Goal: Task Accomplishment & Management: Manage account settings

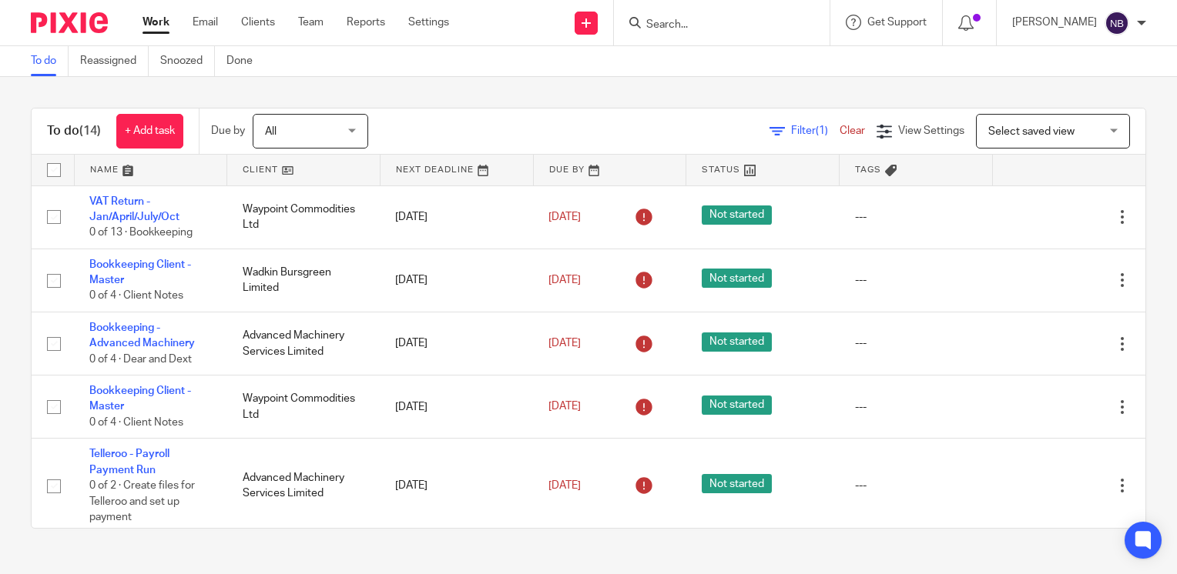
click at [105, 165] on link at bounding box center [151, 170] width 152 height 31
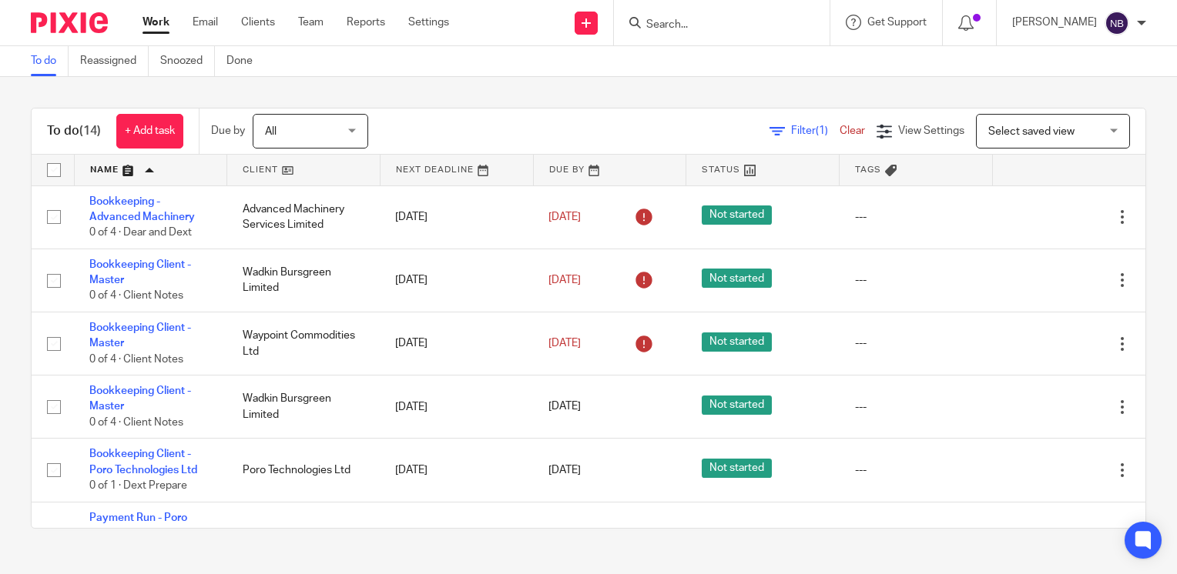
click at [105, 165] on link at bounding box center [151, 170] width 152 height 31
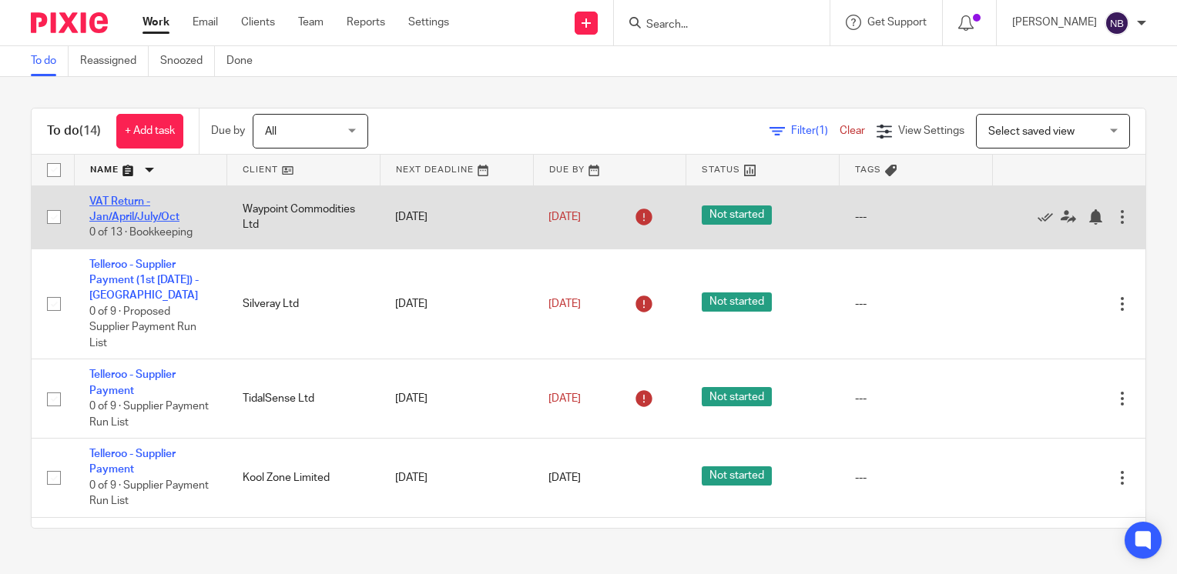
click at [117, 202] on link "VAT Return - Jan/April/July/Oct" at bounding box center [134, 209] width 90 height 26
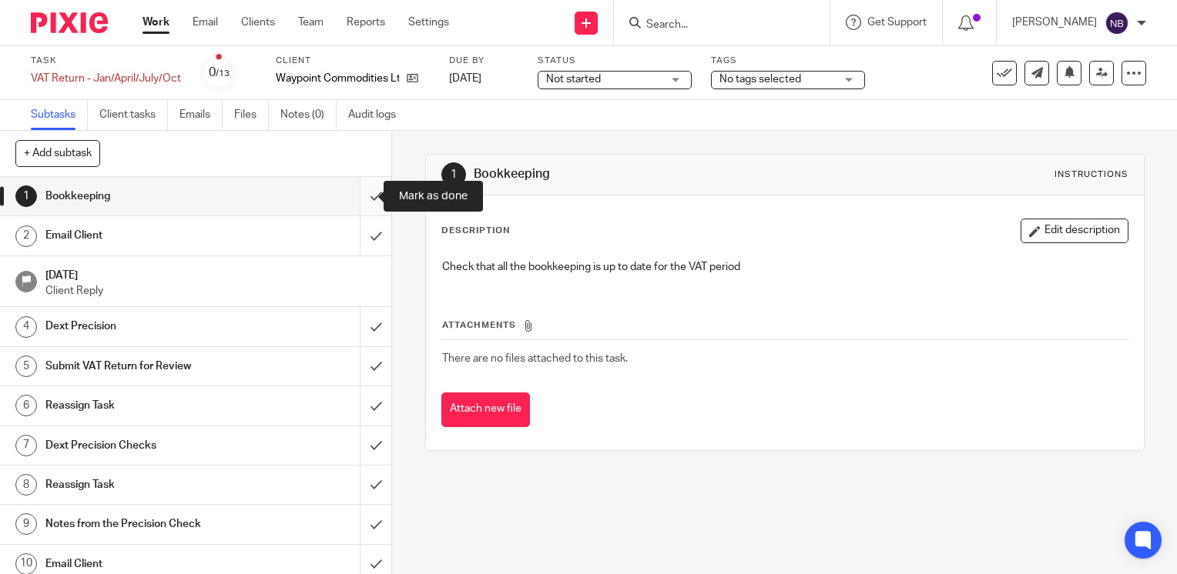
click at [363, 193] on input "submit" at bounding box center [195, 196] width 391 height 38
click at [360, 230] on input "submit" at bounding box center [195, 235] width 391 height 38
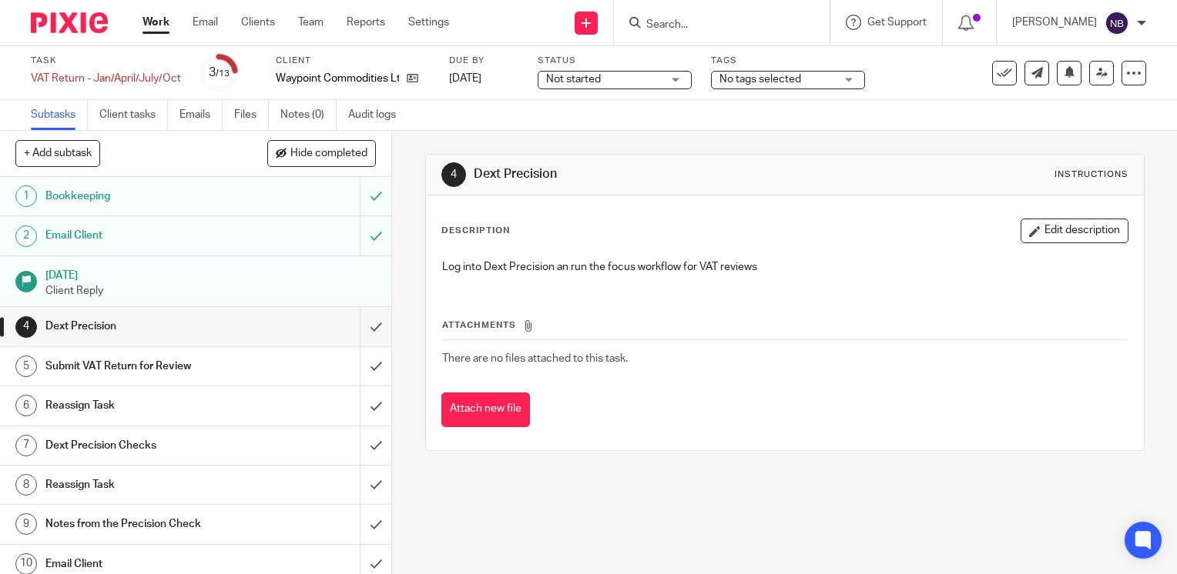
click at [363, 326] on input "submit" at bounding box center [195, 326] width 391 height 38
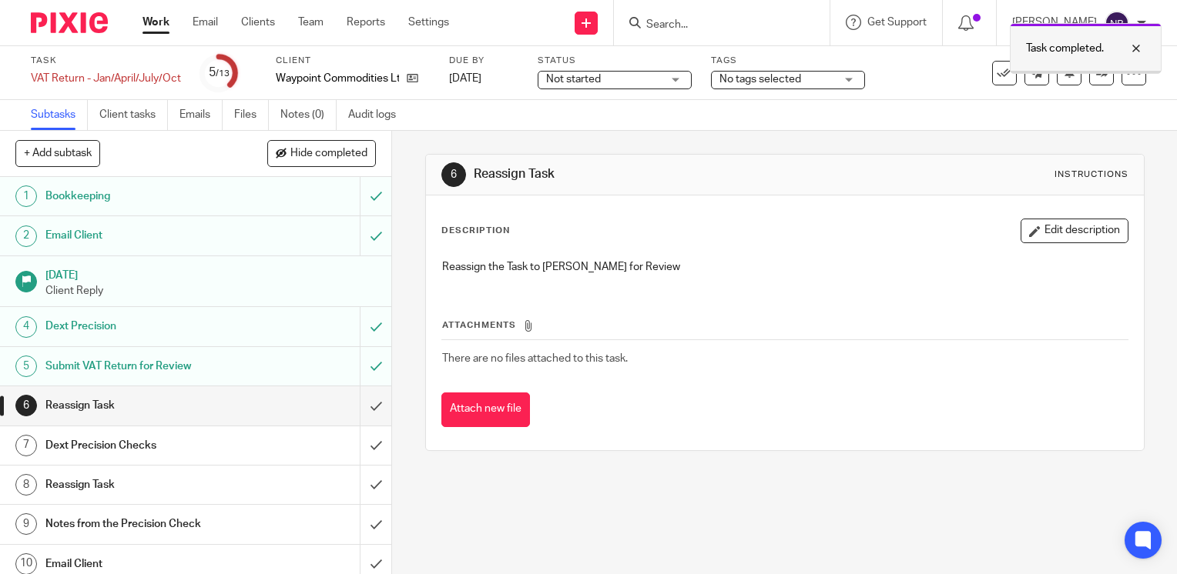
click at [1138, 45] on div at bounding box center [1124, 48] width 42 height 18
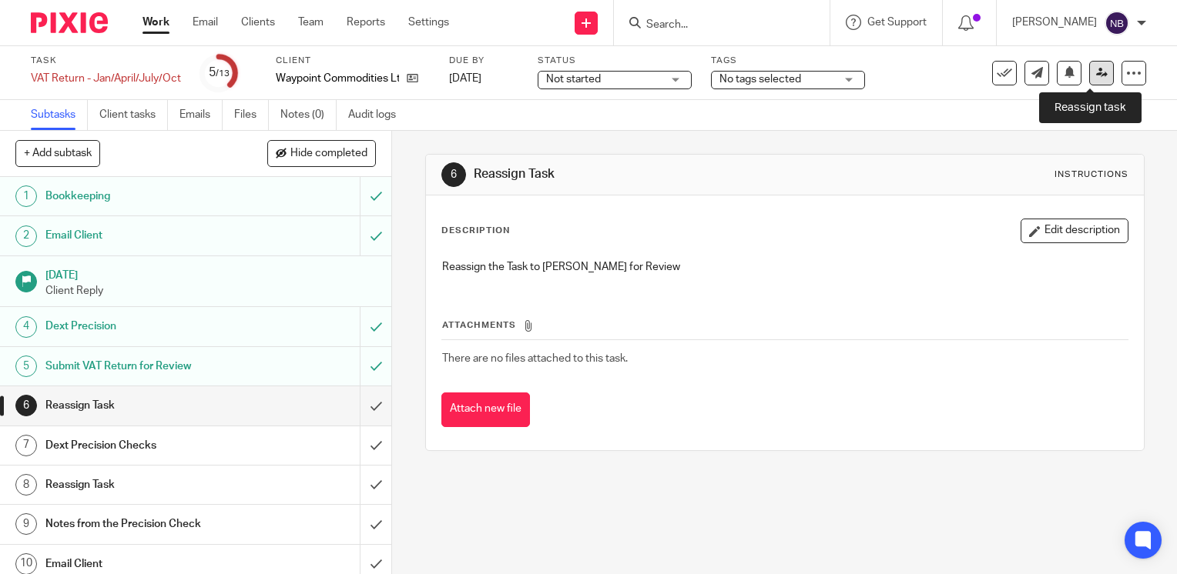
click at [1096, 75] on icon at bounding box center [1102, 73] width 12 height 12
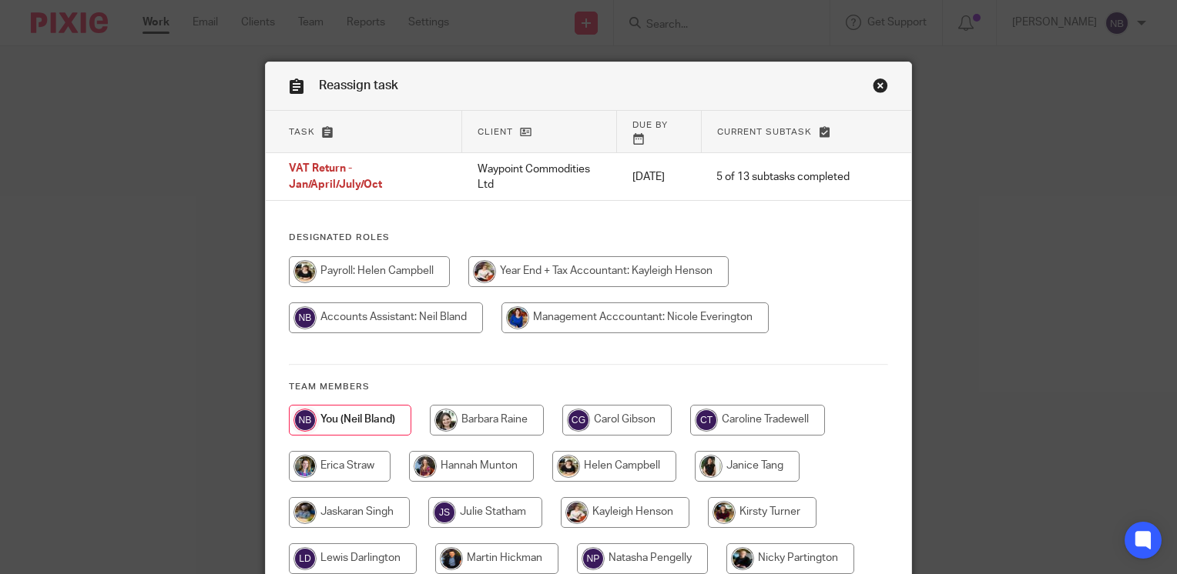
click at [624, 458] on input "radio" at bounding box center [614, 466] width 124 height 31
radio input "true"
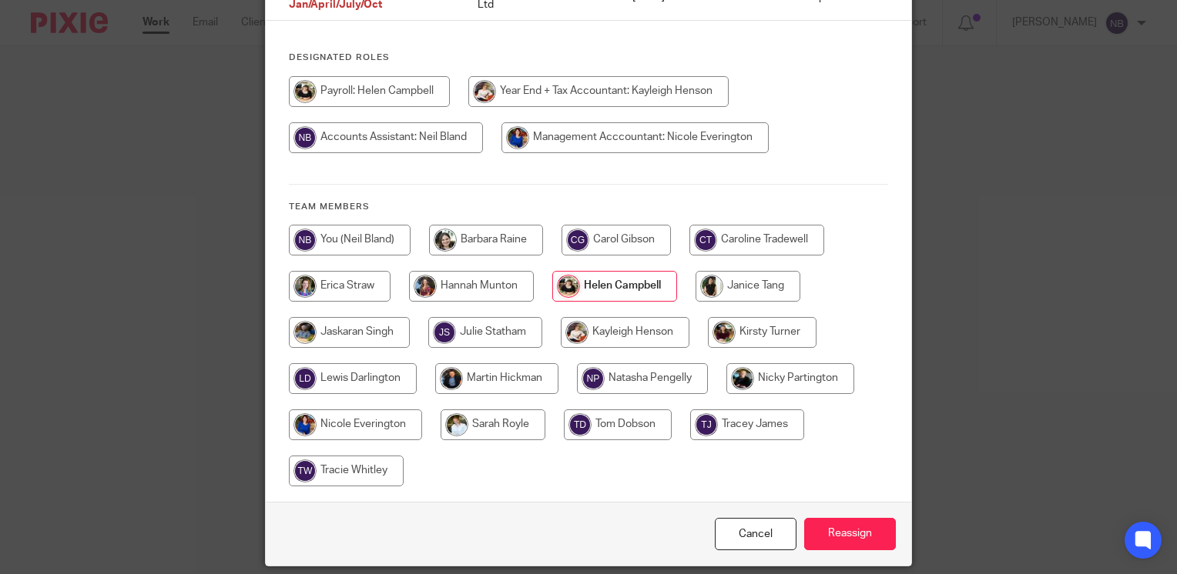
scroll to position [222, 0]
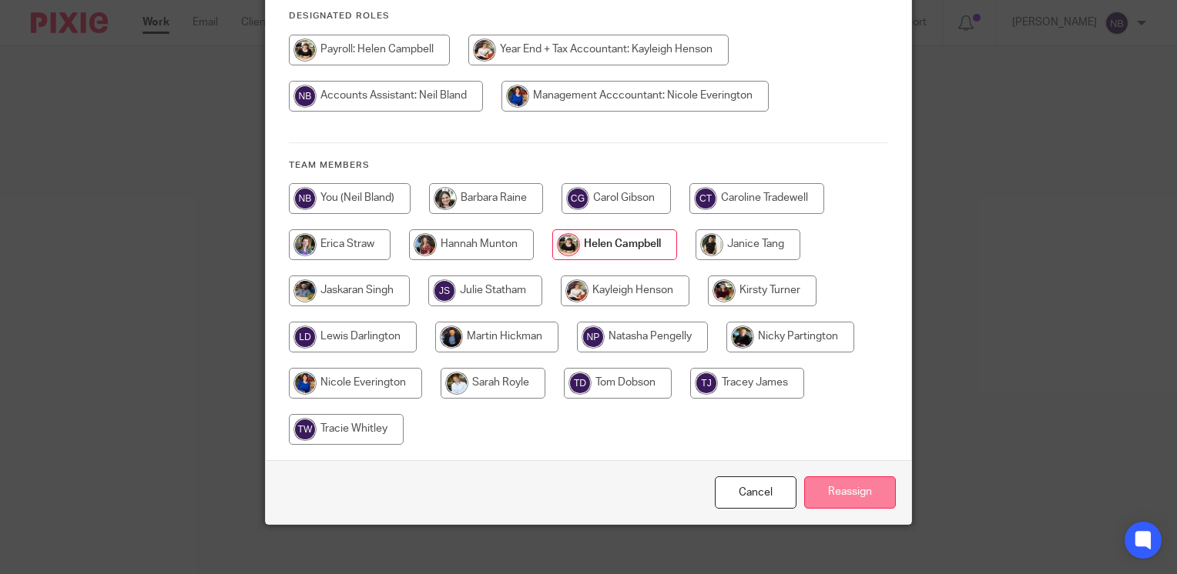
click at [820, 492] on input "Reassign" at bounding box center [850, 493] width 92 height 33
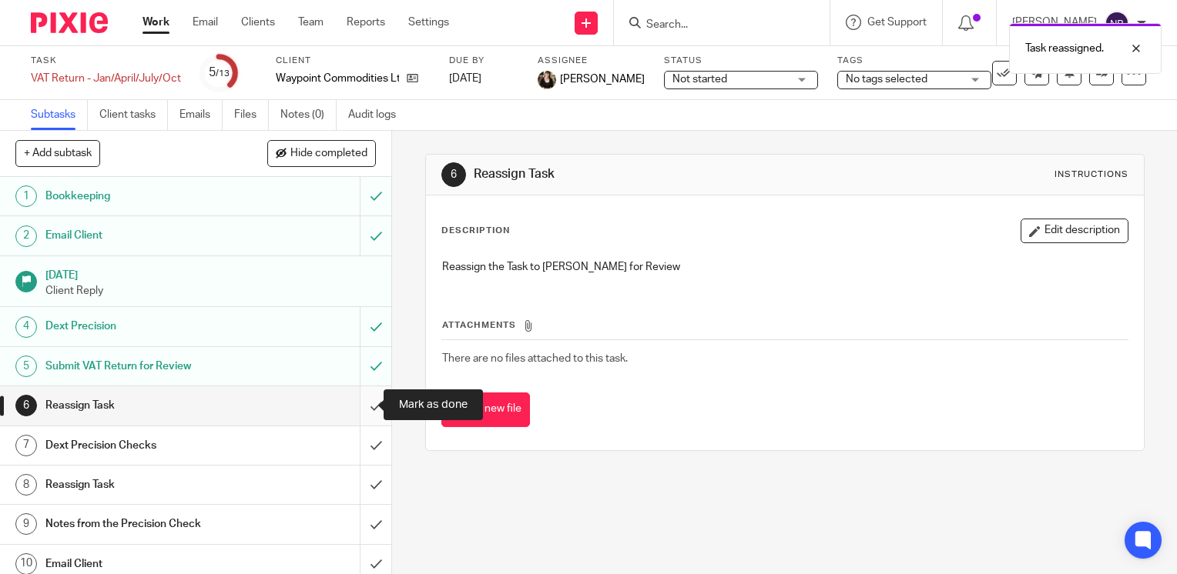
click at [351, 402] on input "submit" at bounding box center [195, 406] width 391 height 38
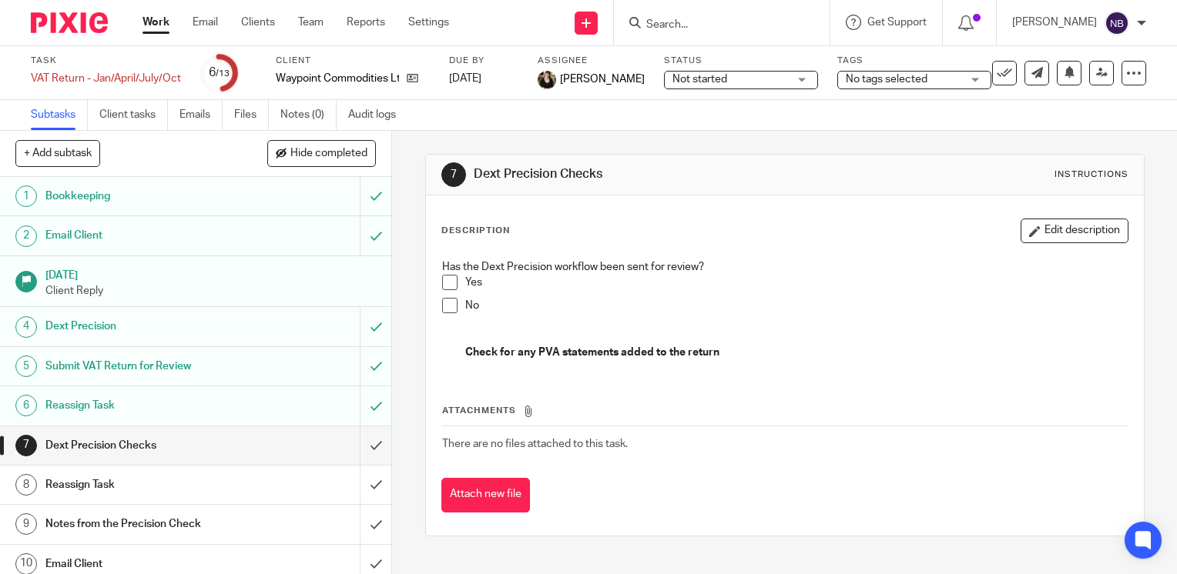
click at [145, 23] on link "Work" at bounding box center [155, 22] width 27 height 15
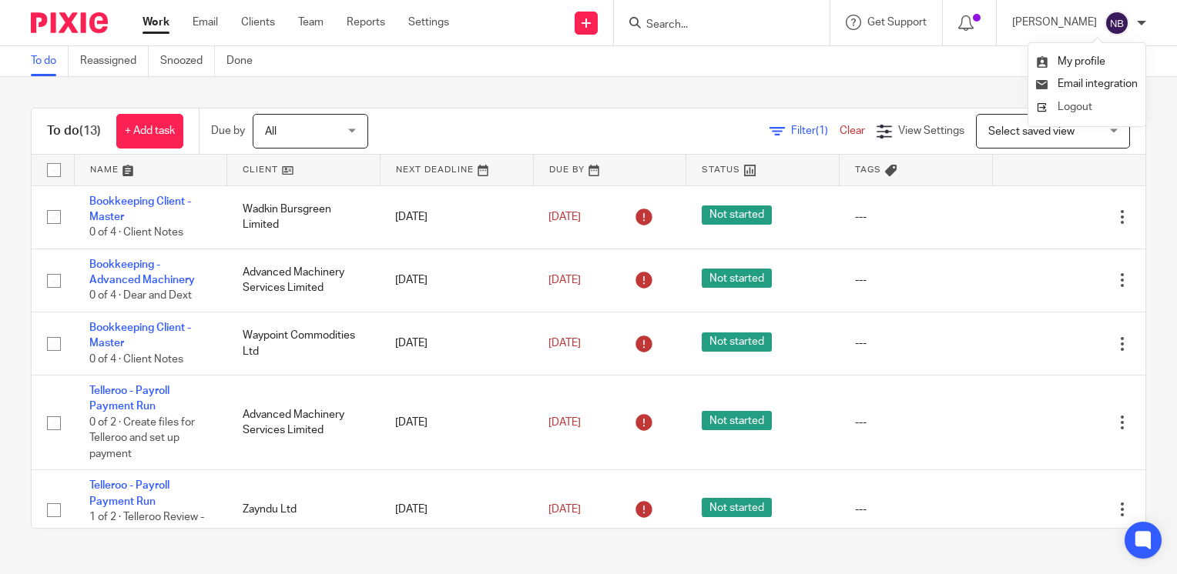
click at [1070, 102] on span "Logout" at bounding box center [1074, 107] width 35 height 11
